Goal: Book appointment/travel/reservation

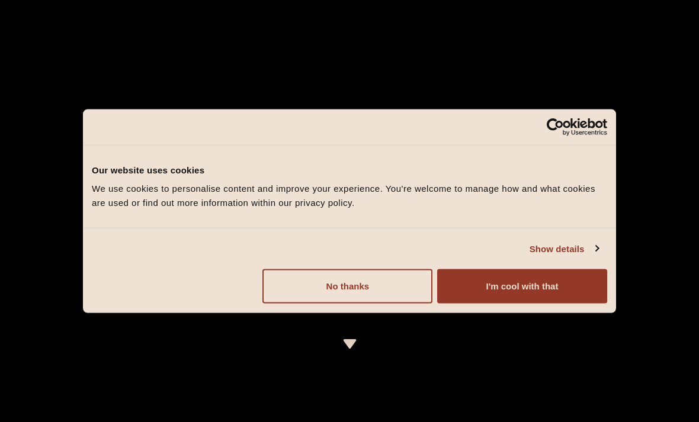
click at [485, 287] on button "I'm cool with that" at bounding box center [522, 286] width 170 height 34
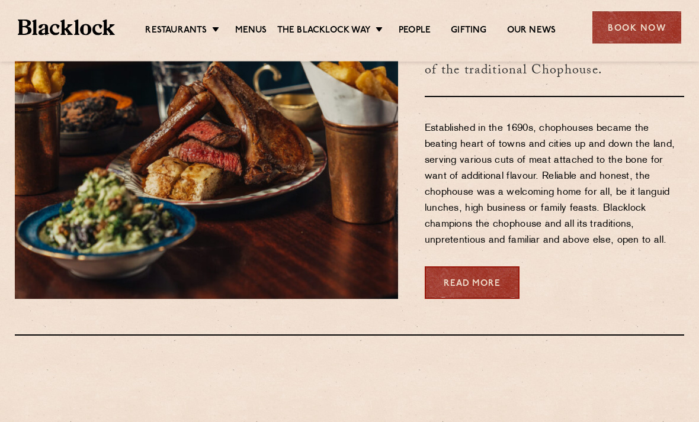
scroll to position [482, 0]
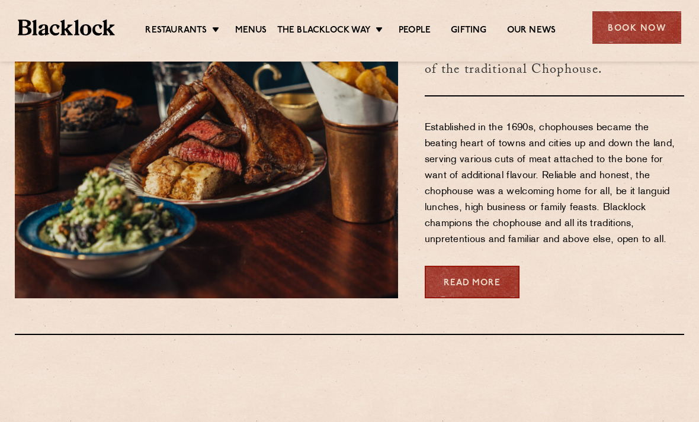
click at [0, 0] on link "[GEOGRAPHIC_DATA]" at bounding box center [0, 0] width 0 height 0
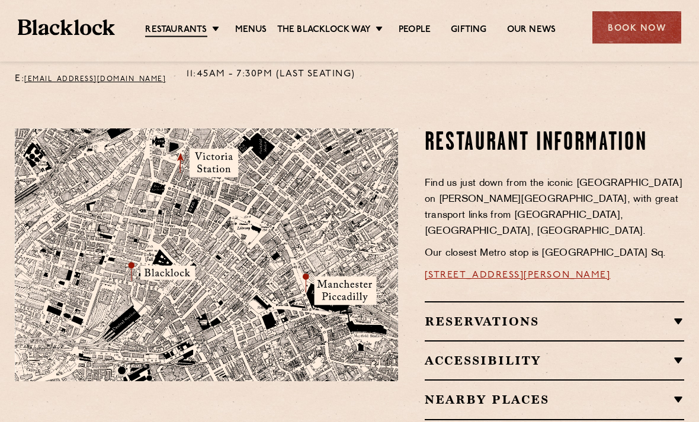
scroll to position [631, 0]
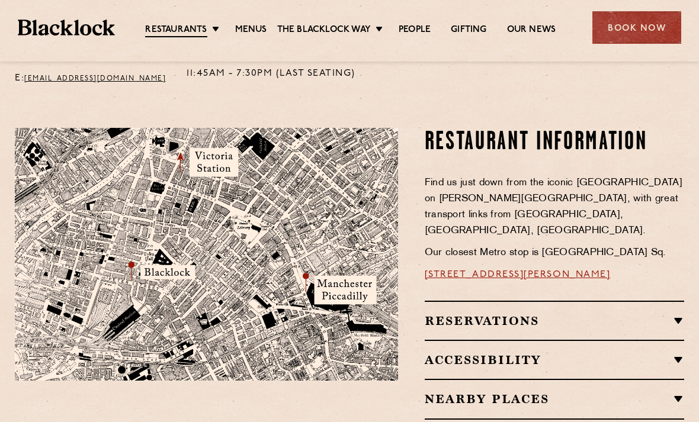
click at [456, 314] on h2 "Reservations" at bounding box center [554, 321] width 259 height 14
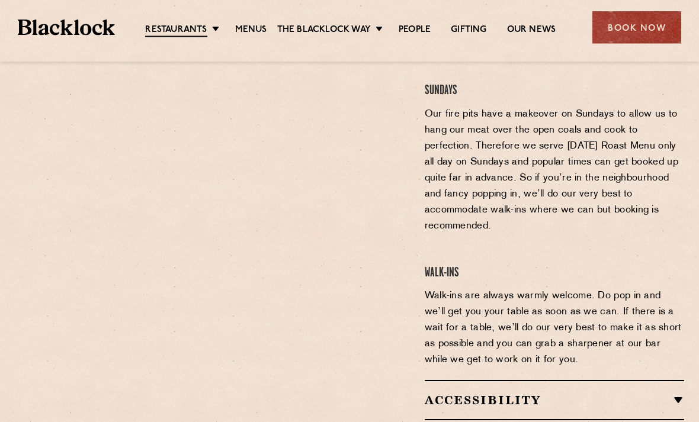
scroll to position [990, 0]
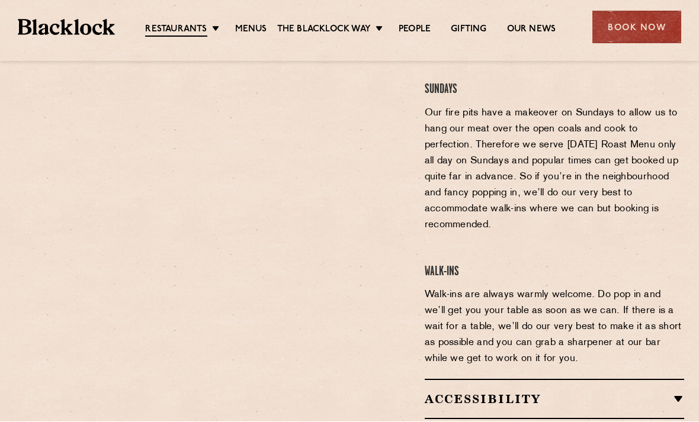
click at [643, 34] on div "Book Now" at bounding box center [636, 27] width 89 height 33
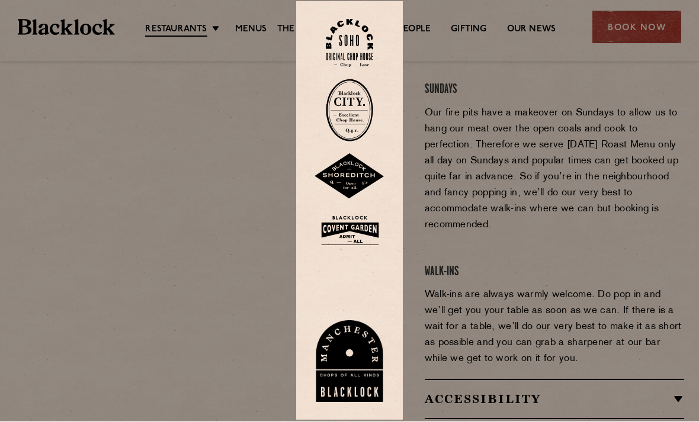
scroll to position [991, 0]
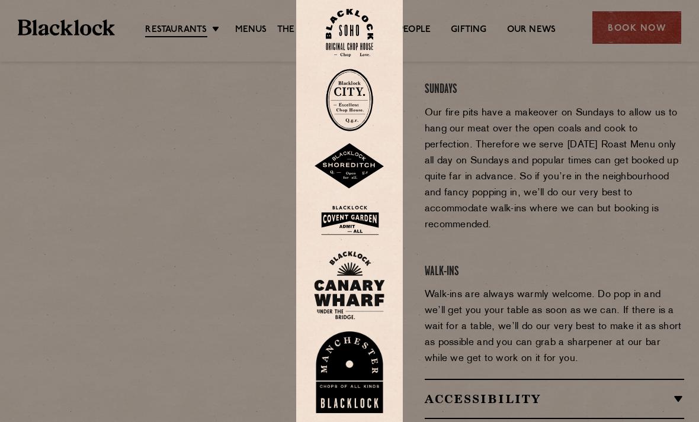
click at [360, 381] on img at bounding box center [349, 373] width 71 height 82
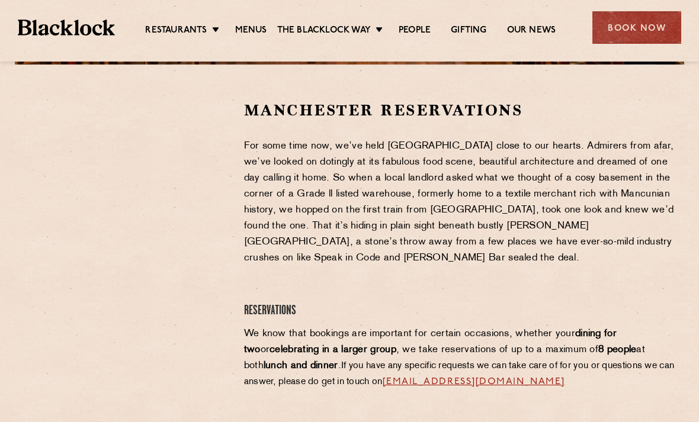
scroll to position [361, 0]
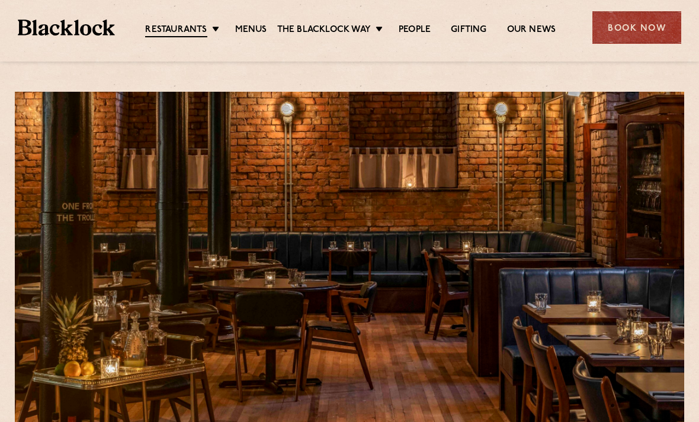
click at [255, 25] on link "Menus" at bounding box center [251, 30] width 32 height 12
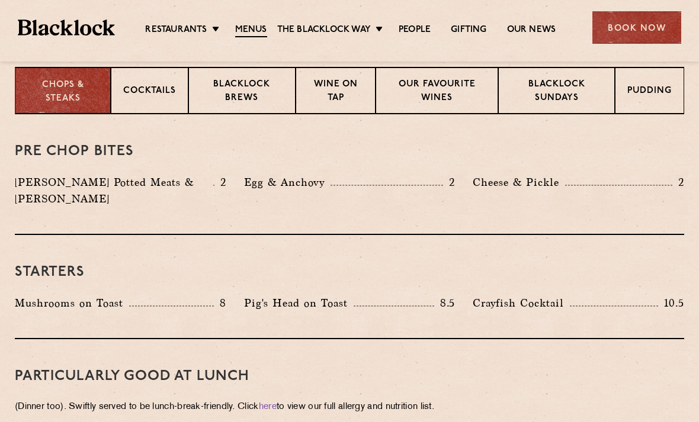
scroll to position [481, 0]
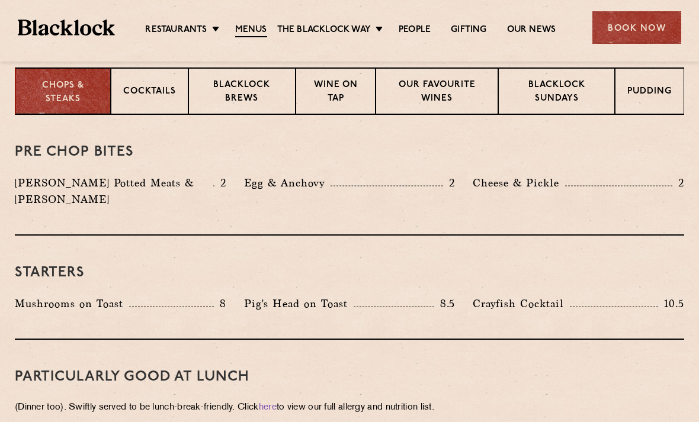
click at [145, 95] on p "Cocktails" at bounding box center [149, 92] width 53 height 15
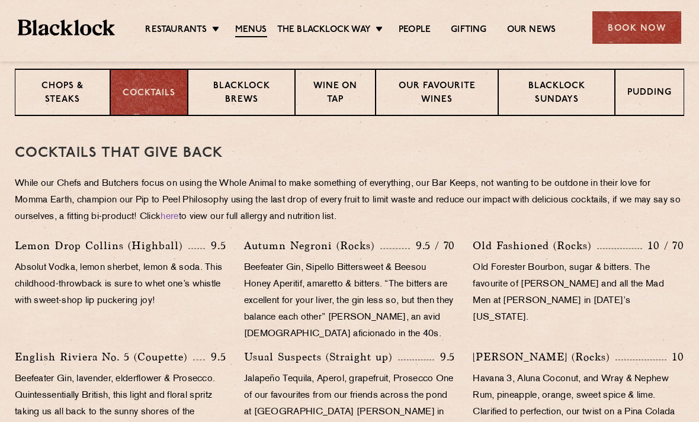
scroll to position [479, 0]
